Goal: Check status: Check status

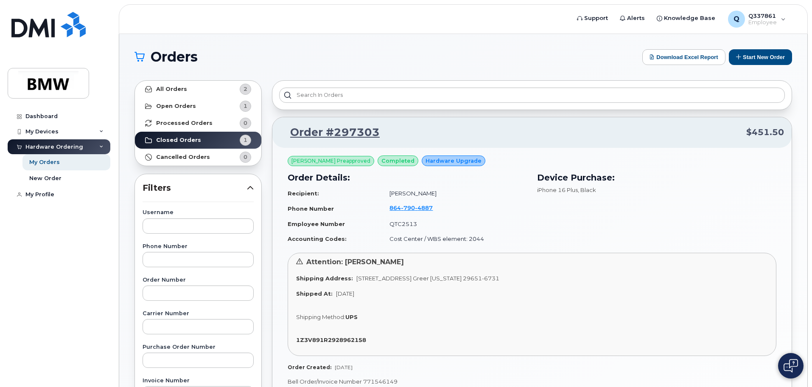
scroll to position [85, 0]
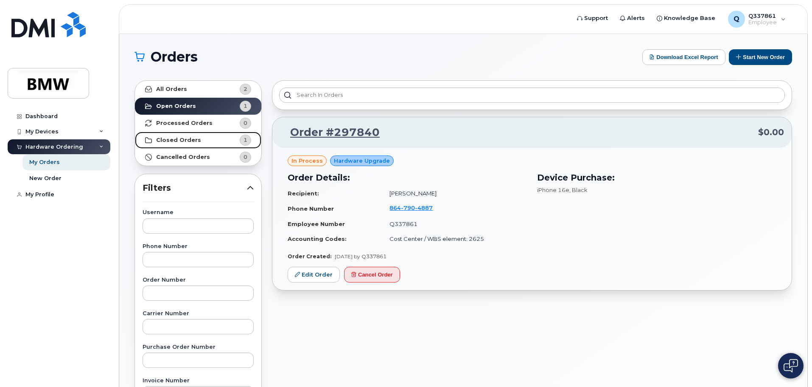
click at [194, 143] on link "Closed Orders 1" at bounding box center [198, 140] width 126 height 17
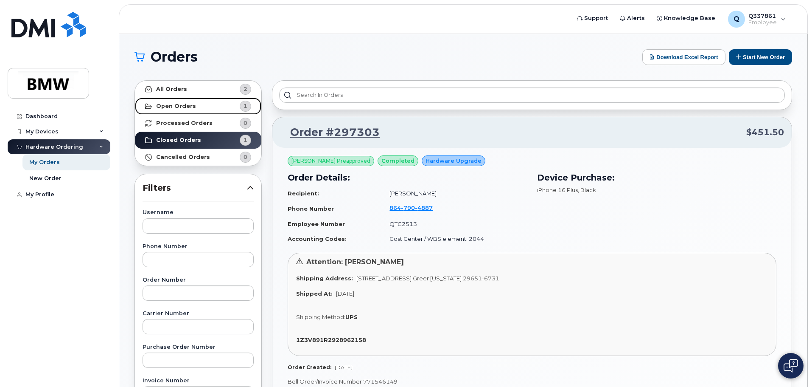
click at [210, 107] on link "Open Orders 1" at bounding box center [198, 106] width 126 height 17
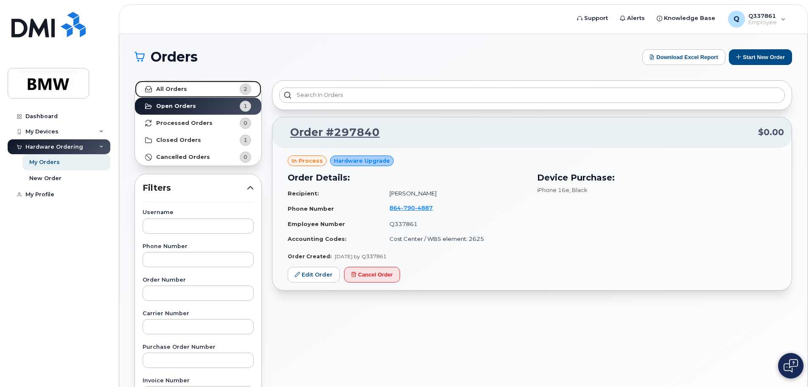
click at [180, 88] on strong "All Orders" at bounding box center [171, 89] width 31 height 7
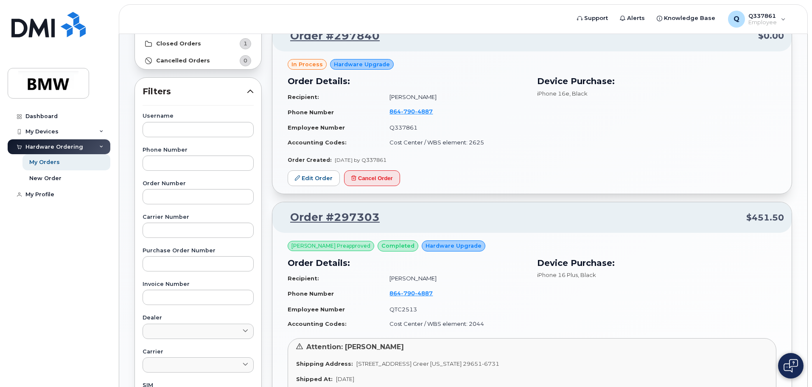
scroll to position [127, 0]
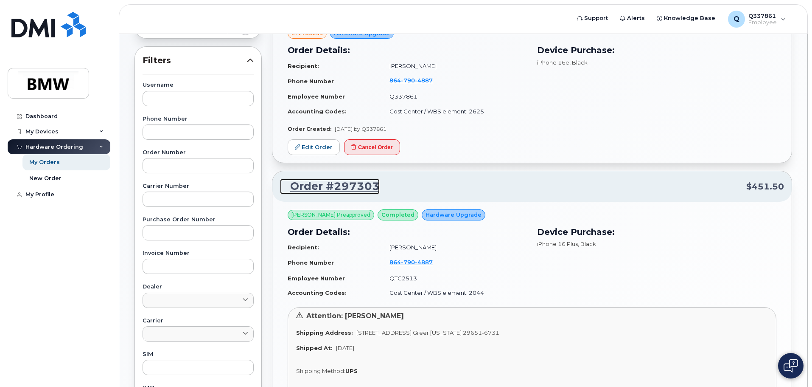
drag, startPoint x: 322, startPoint y: 185, endPoint x: 329, endPoint y: 186, distance: 7.8
click at [322, 185] on link "Order #297303" at bounding box center [330, 186] width 100 height 15
